Goal: Task Accomplishment & Management: Use online tool/utility

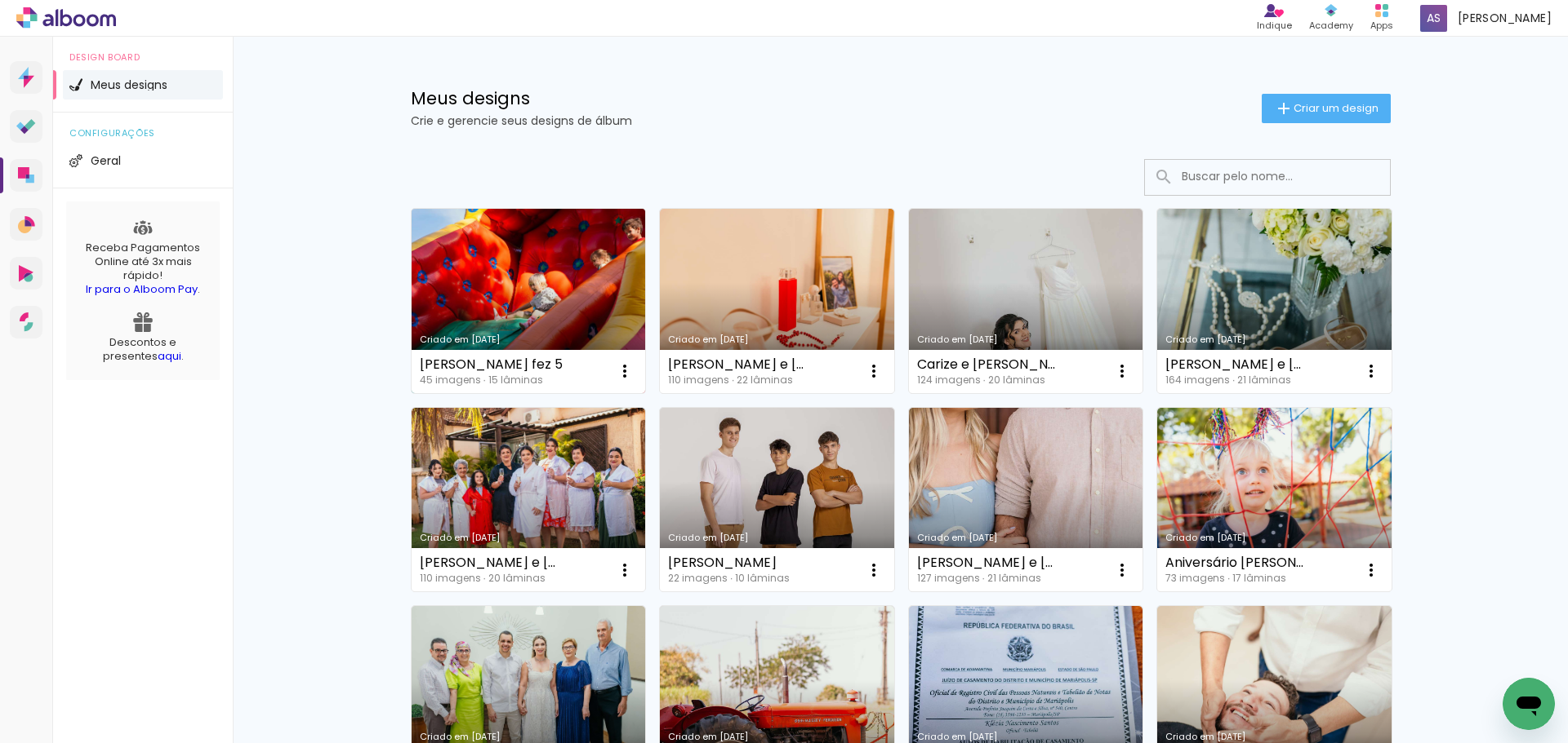
click at [541, 219] on link "Criado em [DATE]" at bounding box center [528, 300] width 234 height 185
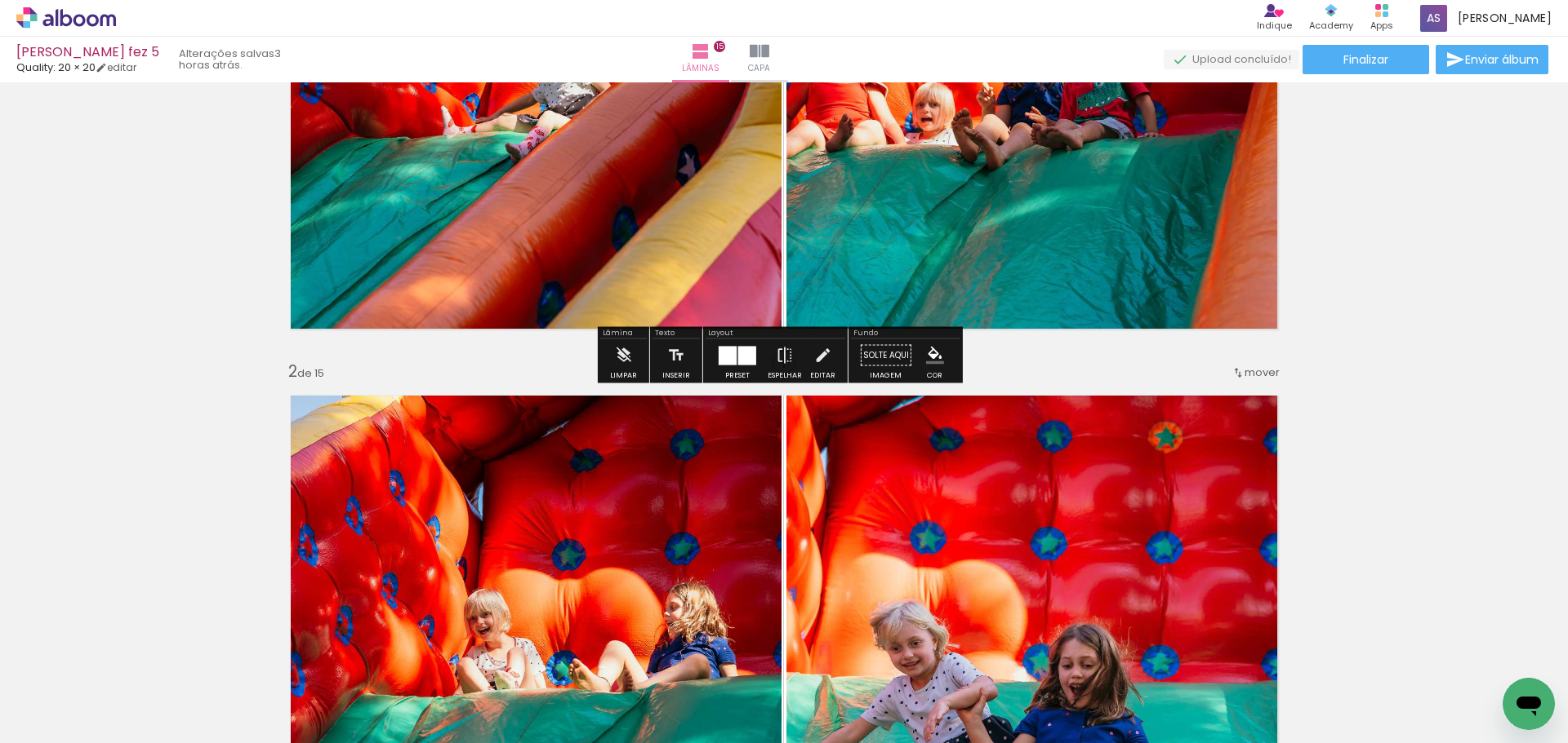
scroll to position [245, 0]
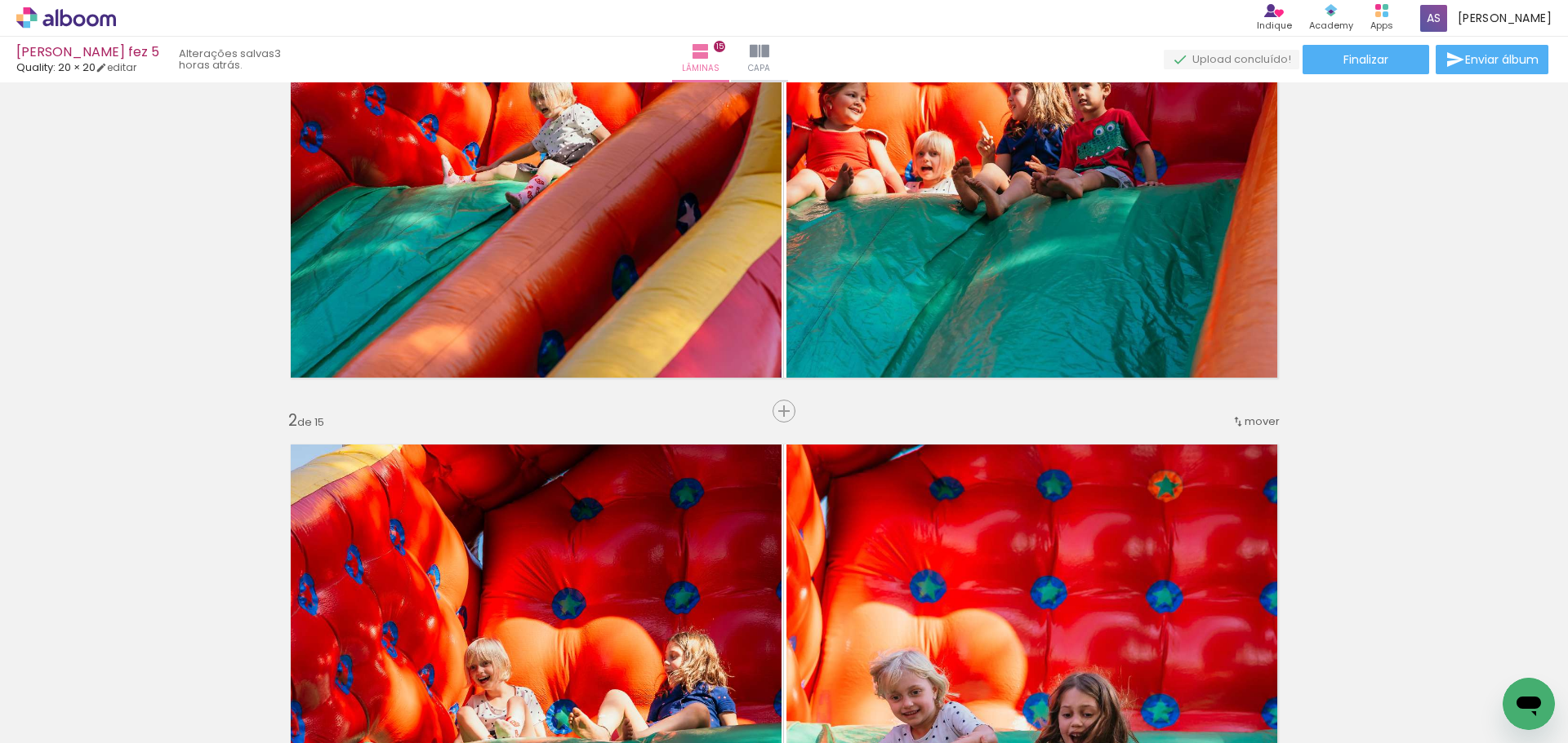
click at [1254, 420] on span "mover" at bounding box center [1262, 421] width 35 height 16
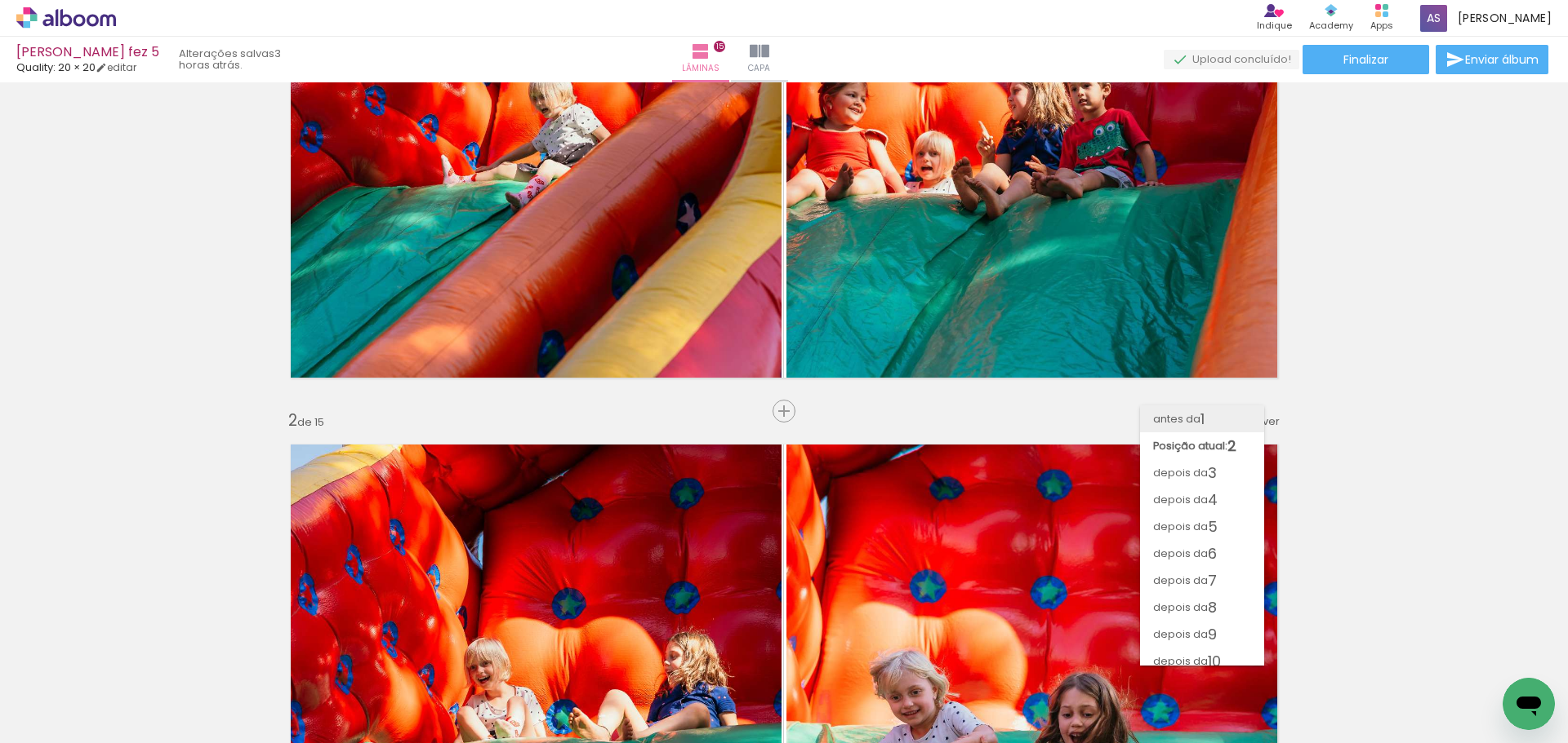
click at [1228, 417] on paper-item "antes da 1" at bounding box center [1202, 419] width 124 height 27
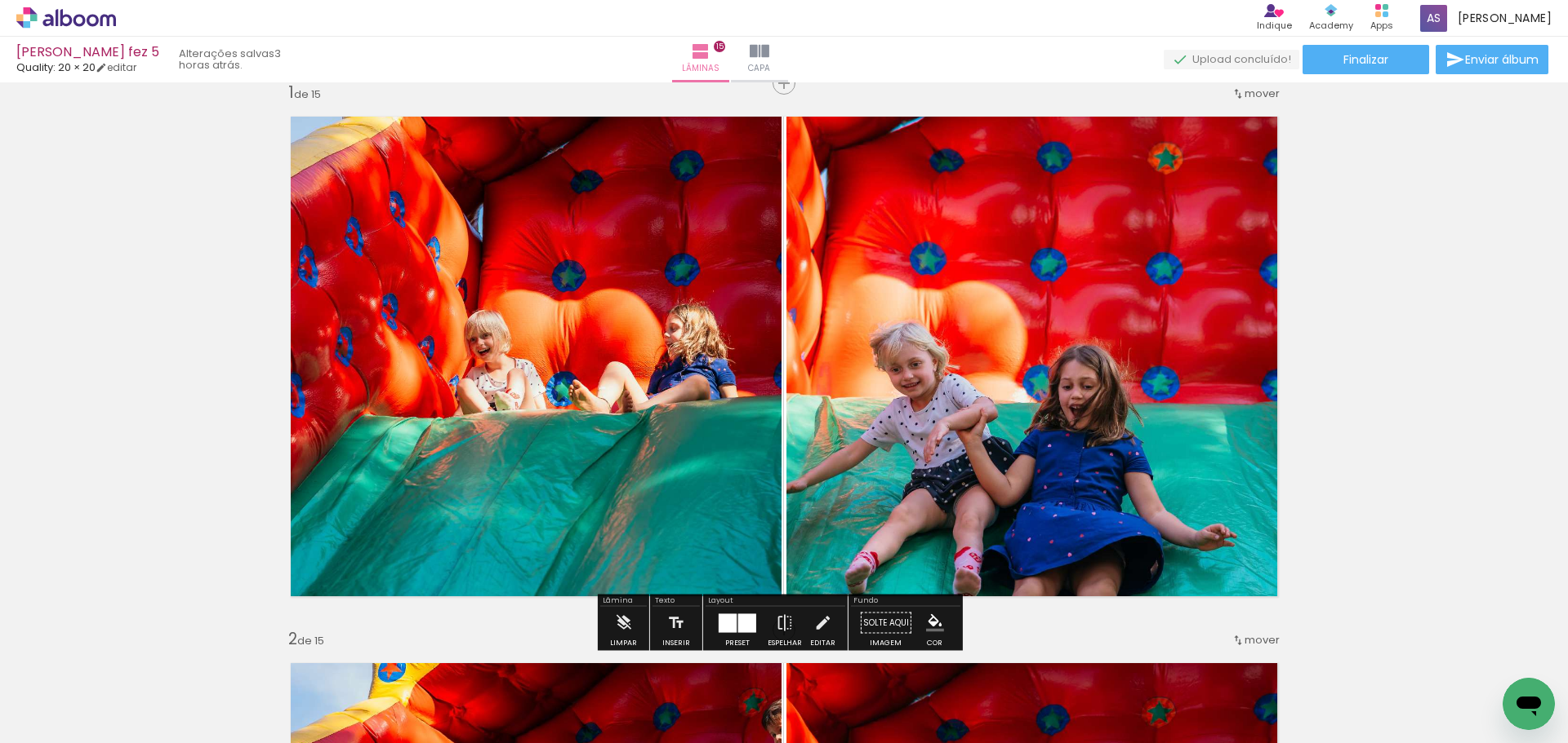
scroll to position [22, 0]
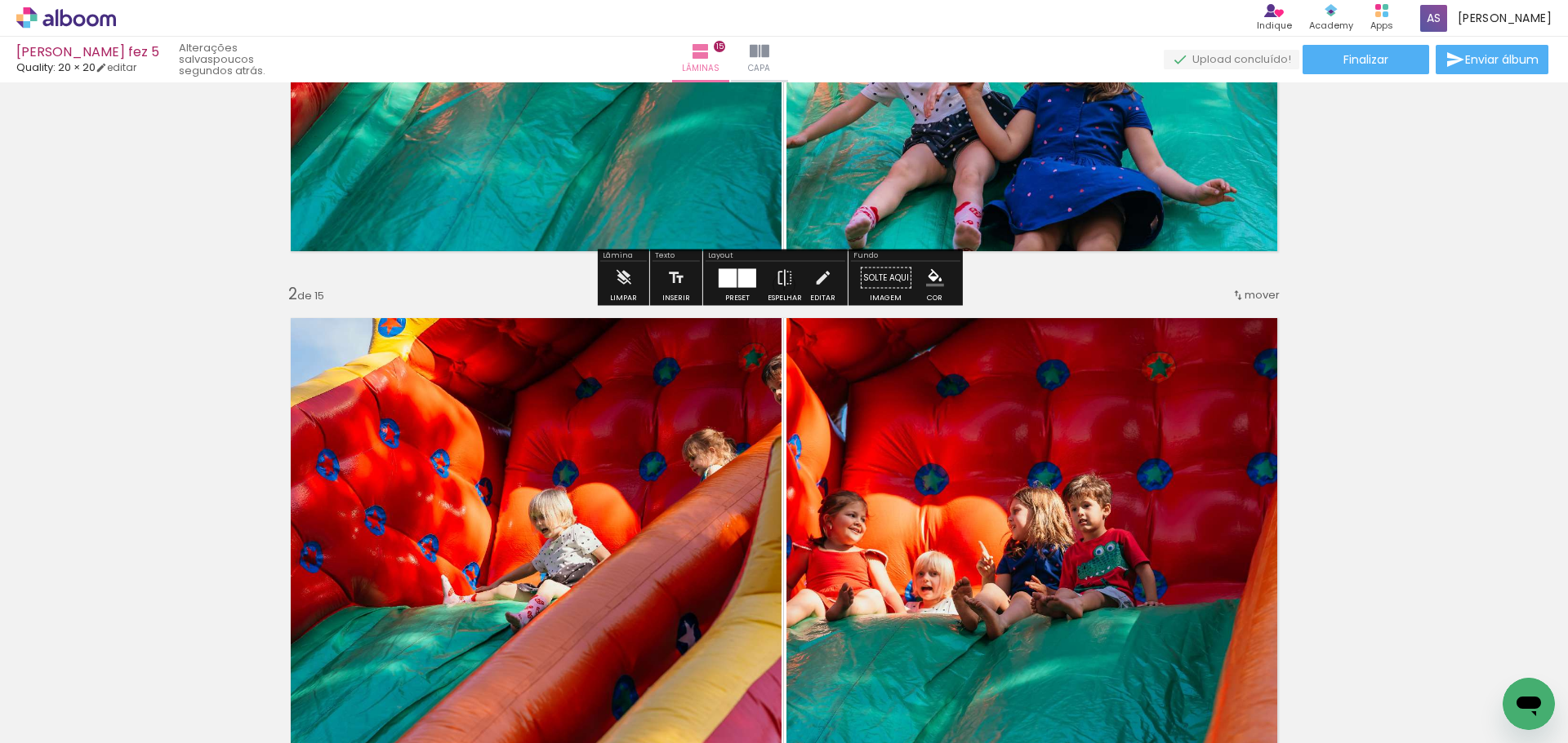
scroll to position [103, 0]
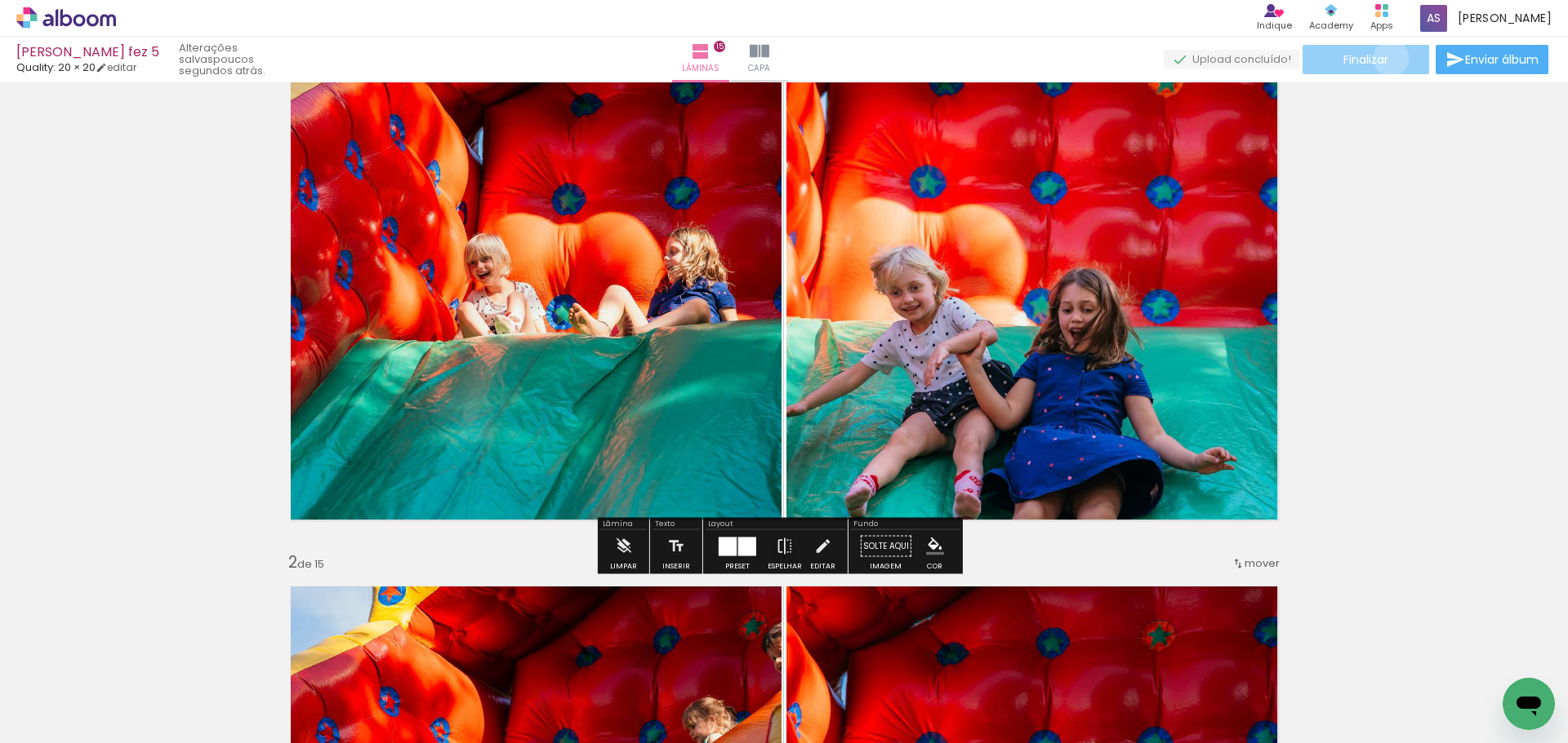
click at [1385, 57] on paper-button "Finalizar" at bounding box center [1365, 60] width 127 height 30
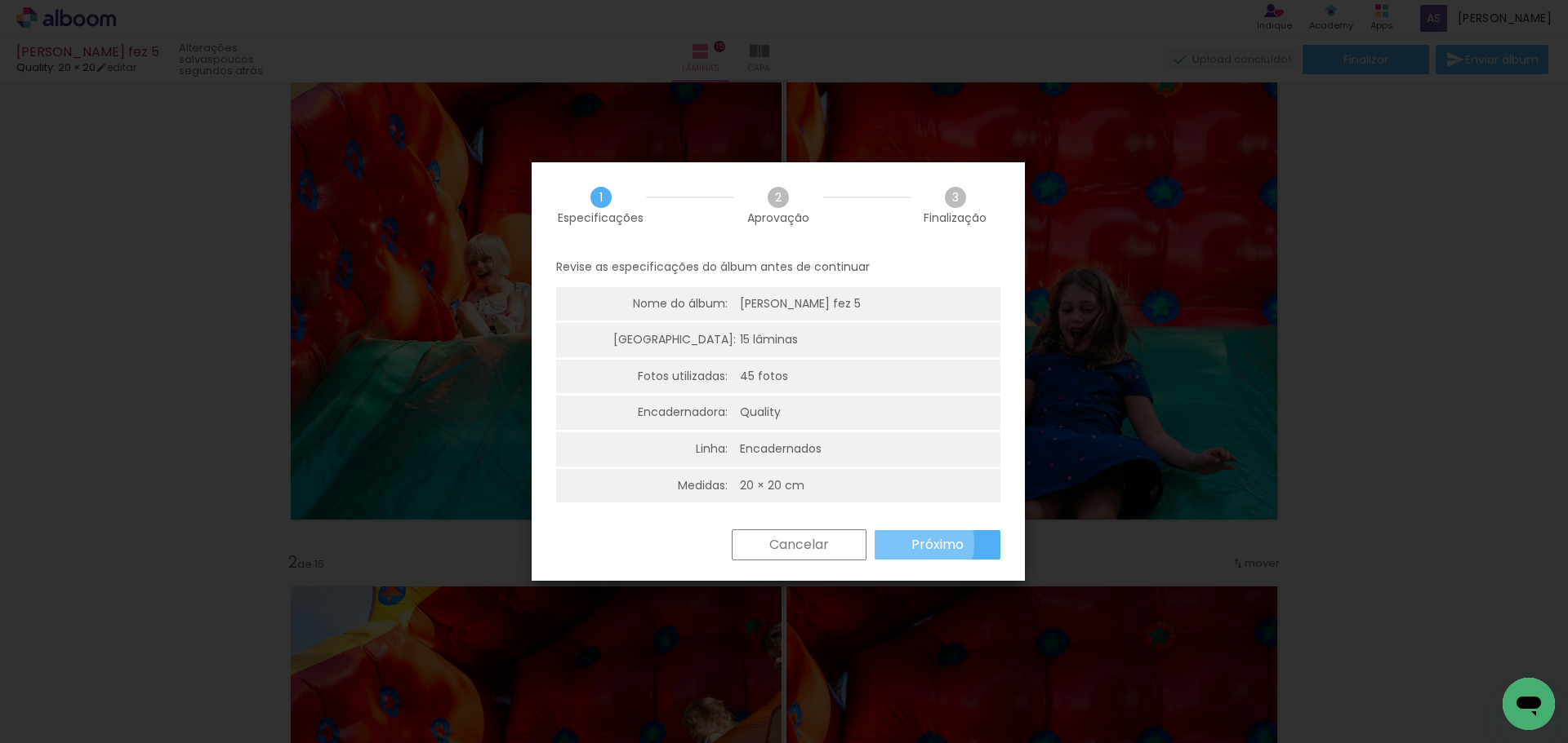
click at [0, 0] on slot "Próximo" at bounding box center [0, 0] width 0 height 0
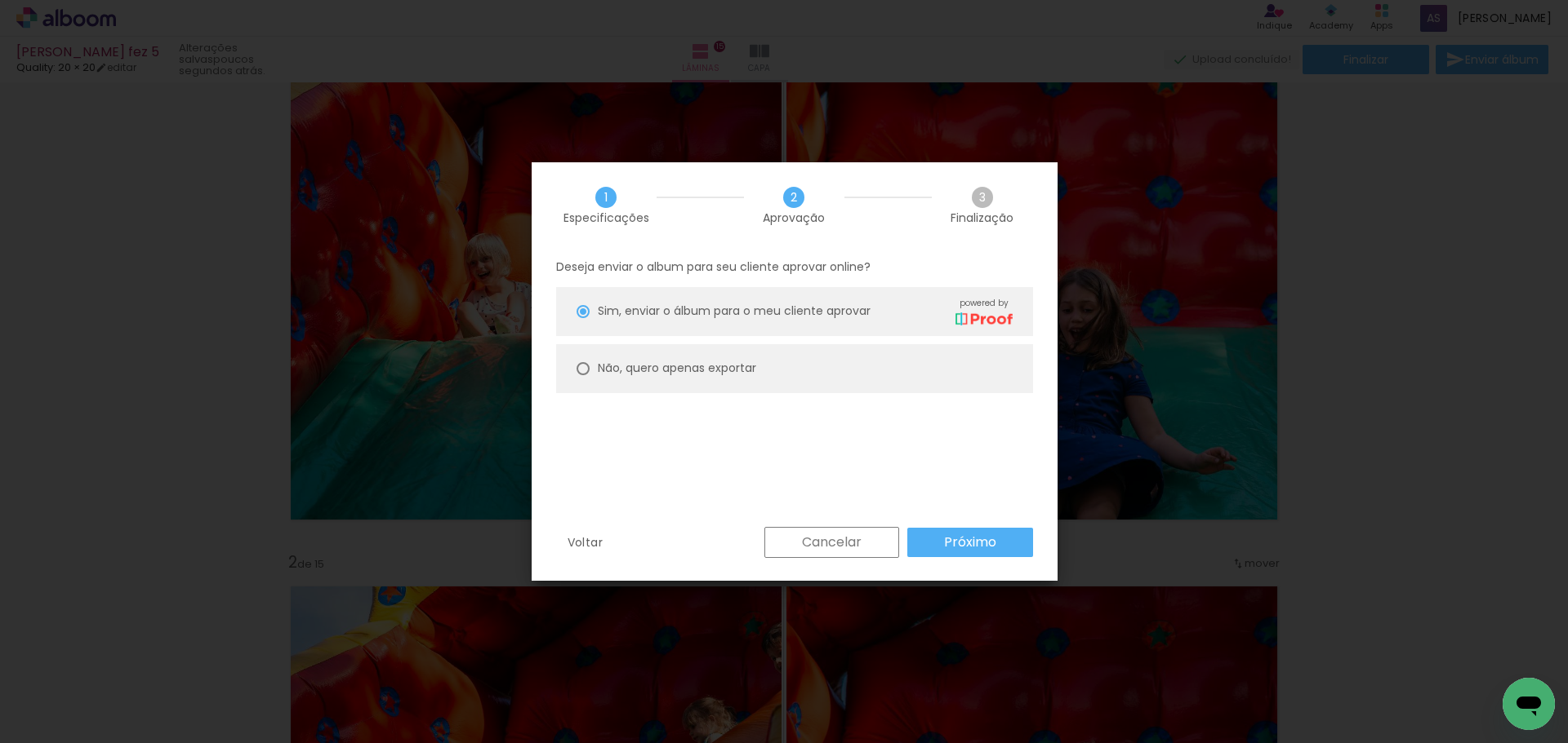
click at [758, 372] on paper-radio-button "Não, quero apenas exportar" at bounding box center [795, 368] width 477 height 49
type paper-radio-button "on"
click at [932, 534] on paper-button "Próximo" at bounding box center [970, 543] width 126 height 30
type input "Alta, 300 DPI"
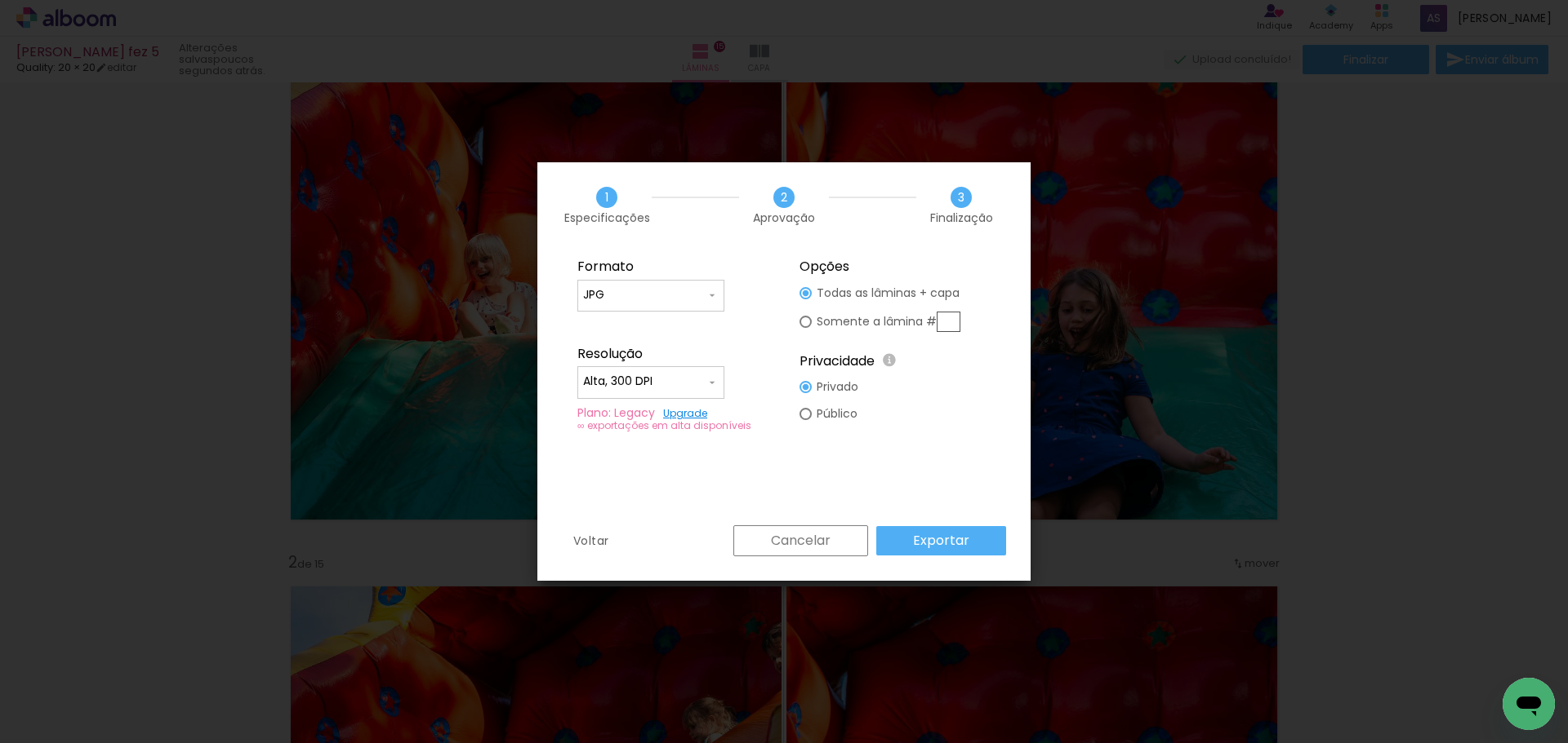
drag, startPoint x: 923, startPoint y: 543, endPoint x: 916, endPoint y: 547, distance: 8.1
click at [0, 0] on slot "Exportar" at bounding box center [0, 0] width 0 height 0
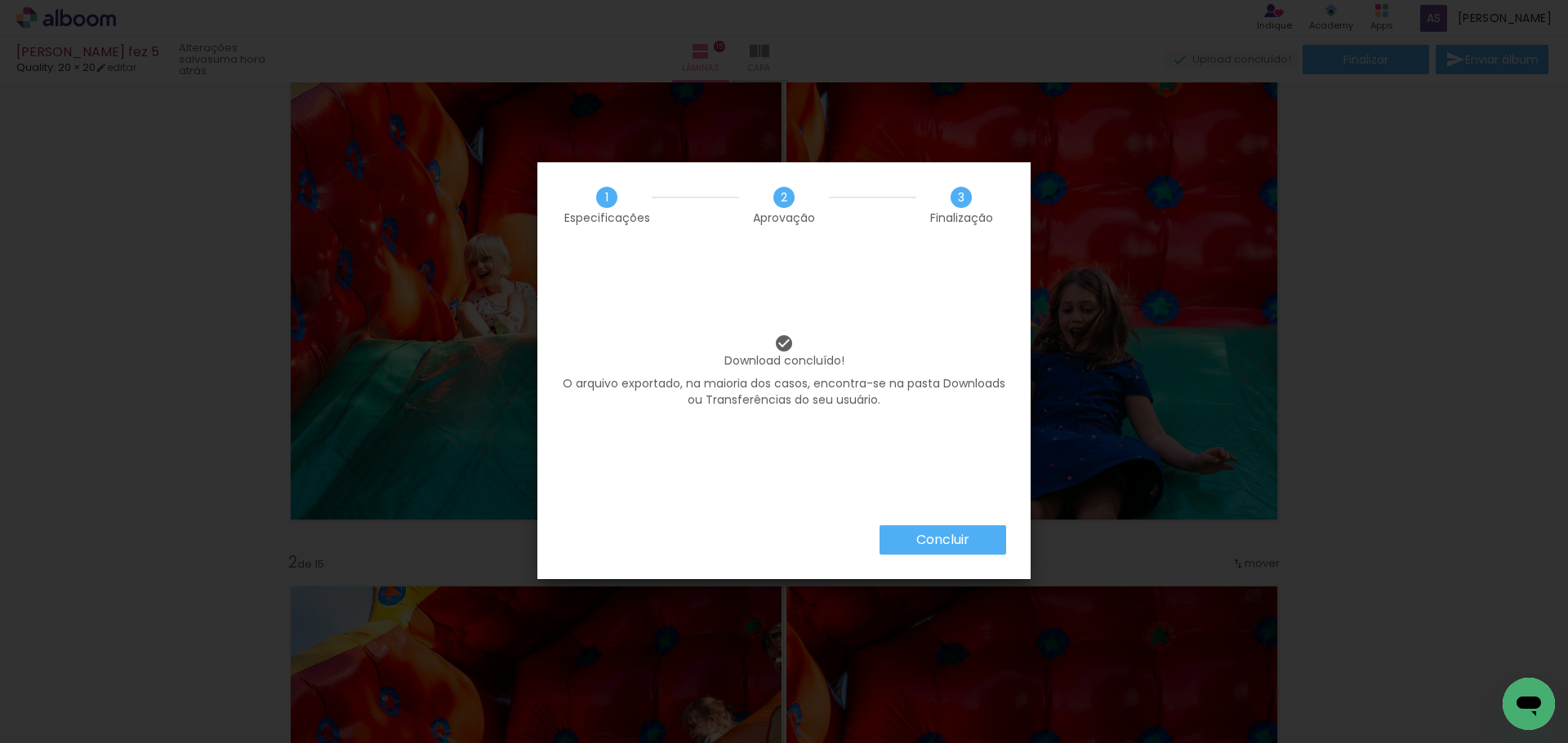
click at [0, 0] on slot "Concluir" at bounding box center [0, 0] width 0 height 0
